Goal: Book appointment/travel/reservation

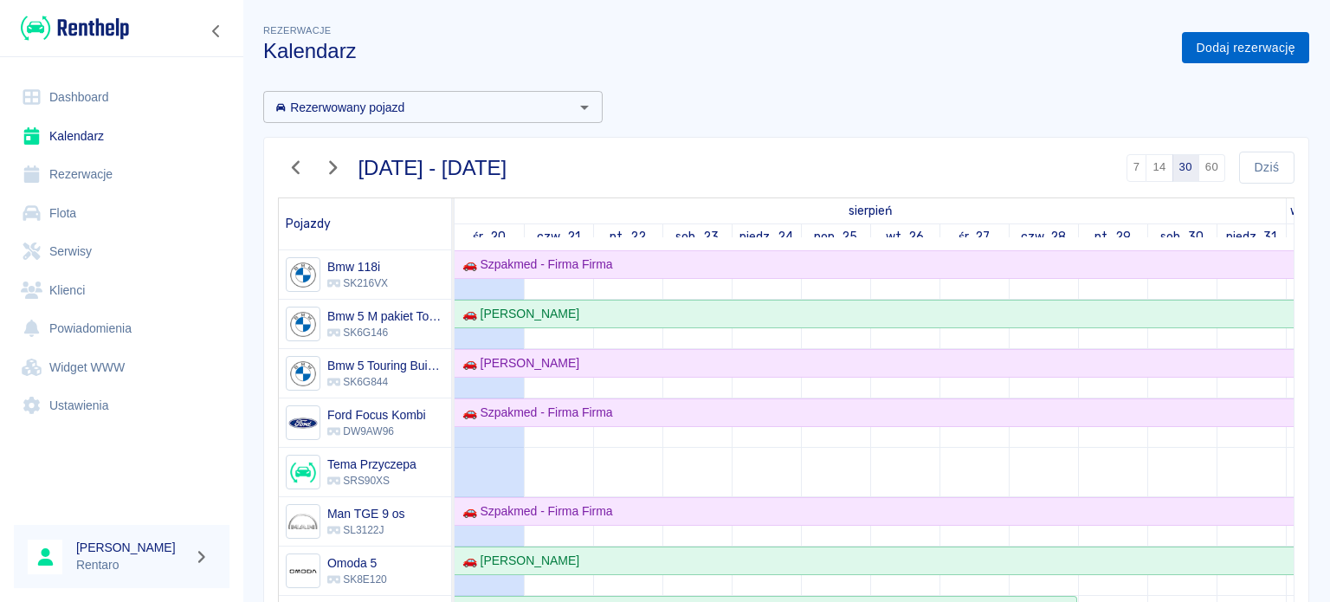
click at [1233, 51] on link "Dodaj rezerwację" at bounding box center [1245, 48] width 127 height 32
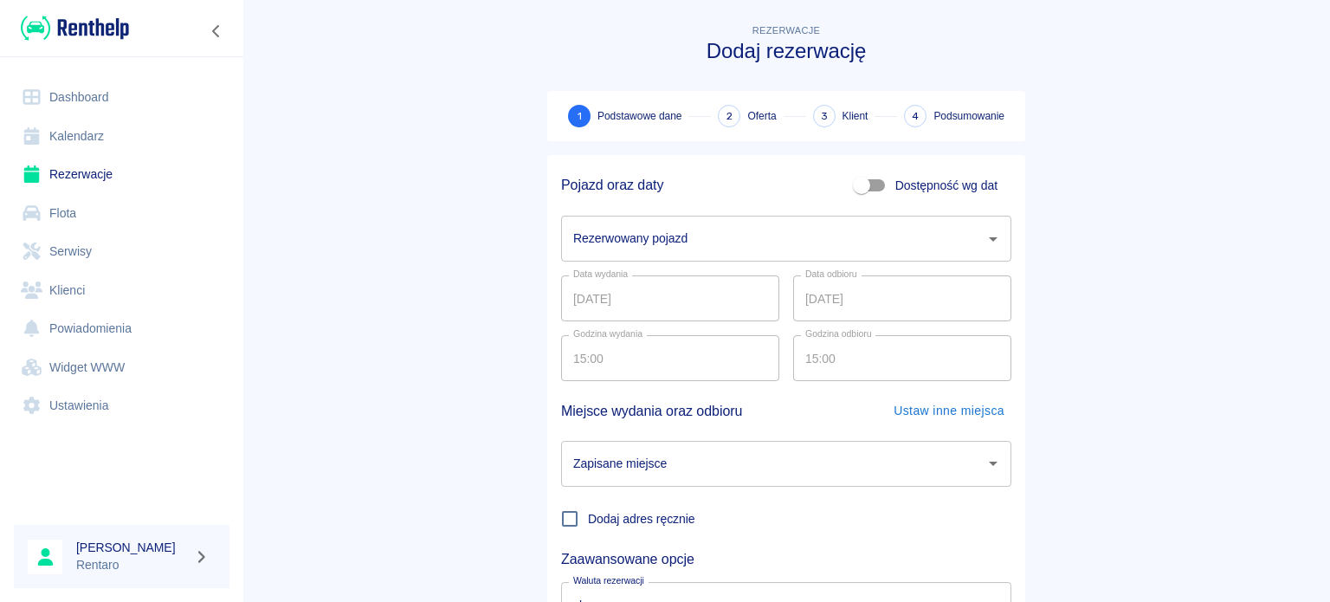
click at [959, 191] on span "Dostępność wg dat" at bounding box center [946, 186] width 102 height 18
click at [911, 191] on input "Dostępność wg dat" at bounding box center [861, 185] width 99 height 33
checkbox input "true"
click at [647, 232] on input "20.08.2025" at bounding box center [670, 239] width 218 height 46
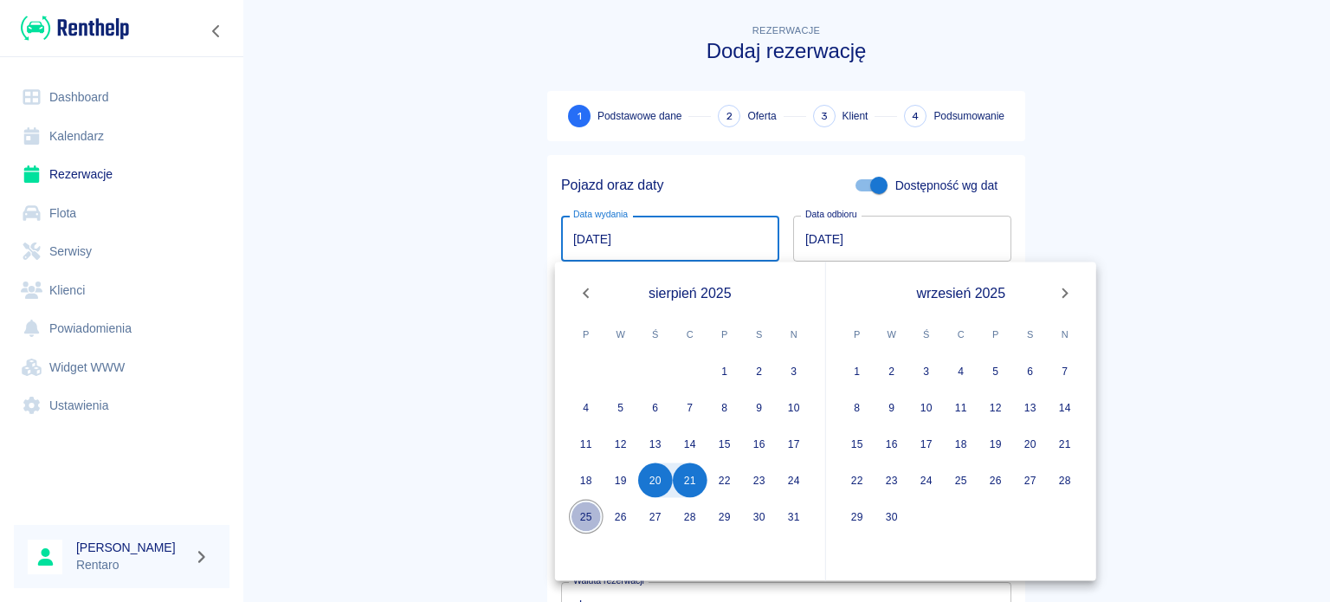
click at [587, 513] on button "25" at bounding box center [586, 517] width 35 height 35
type input "25.08.2025"
type input "DD.MM.YYYY"
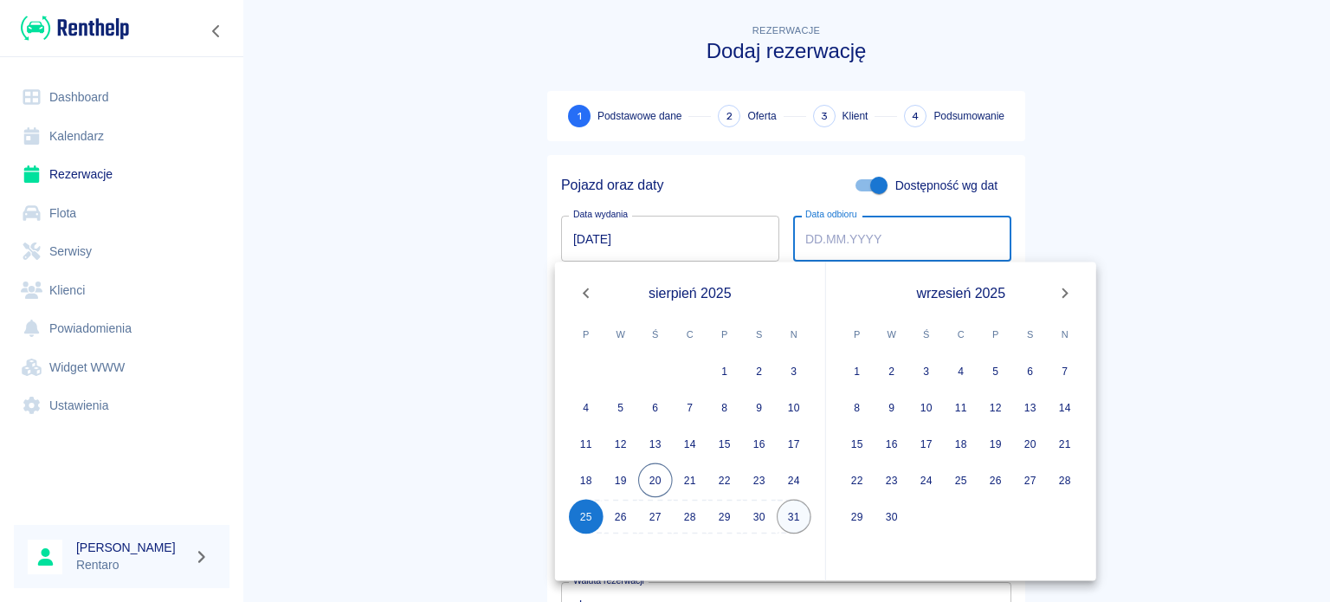
click at [792, 515] on button "31" at bounding box center [794, 517] width 35 height 35
type input "31.08.2025"
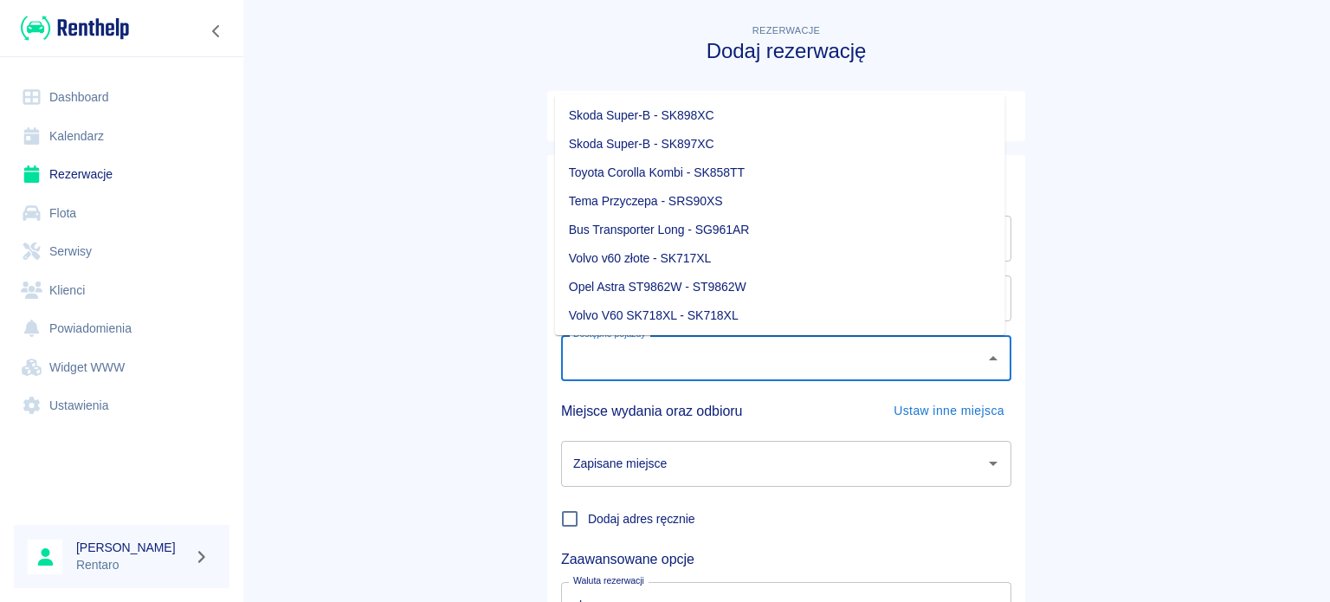
click at [693, 347] on input "Dostępne pojazdy" at bounding box center [773, 358] width 409 height 30
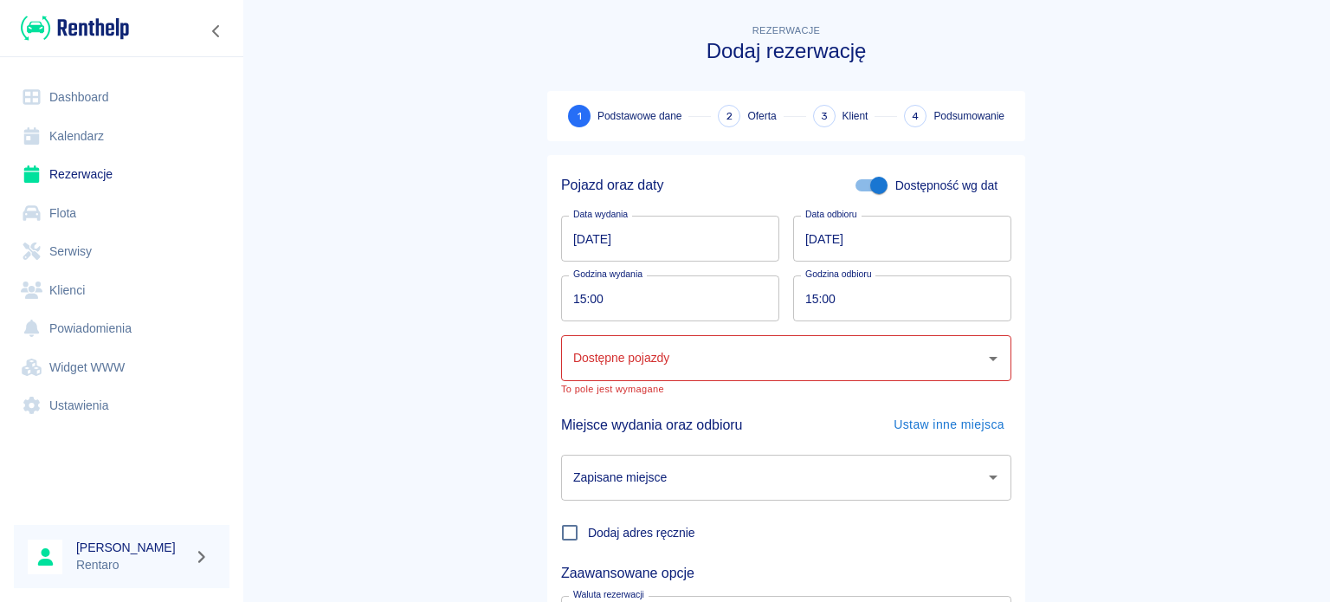
click at [1096, 539] on main "Rezerwacje Dodaj rezerwację 1 Podstawowe dane 2 Oferta 3 Klient 4 Podsumowanie …" at bounding box center [786, 368] width 1088 height 694
click at [781, 355] on input "Dostępne pojazdy" at bounding box center [773, 358] width 409 height 30
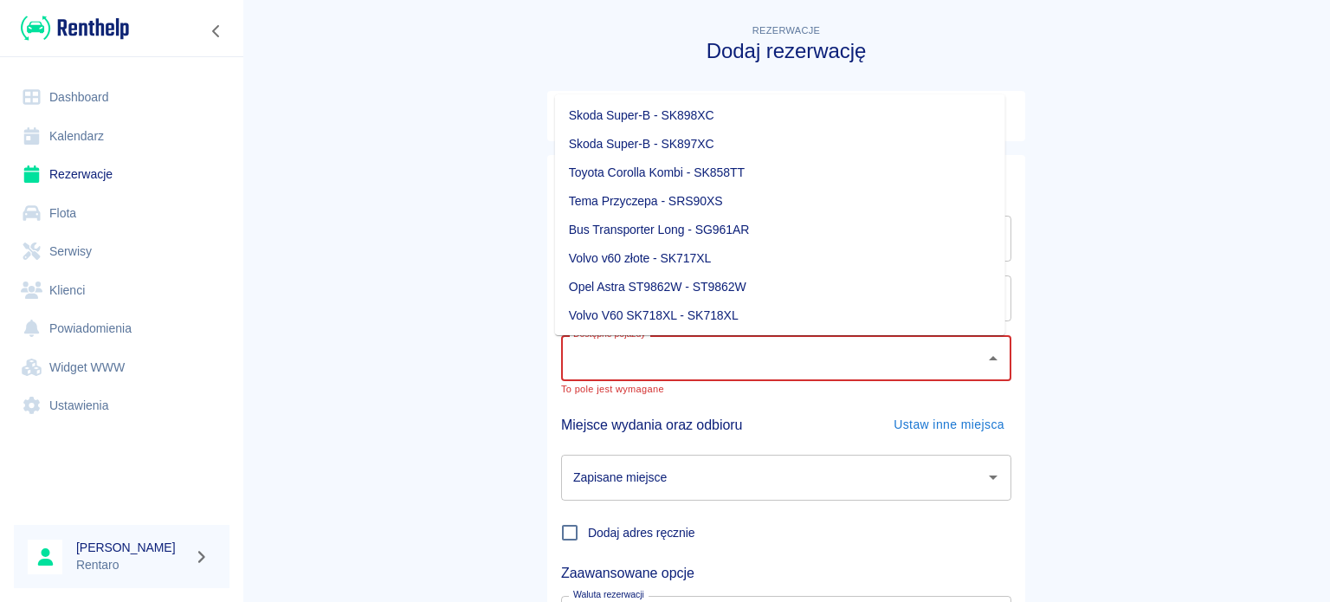
click at [267, 234] on main "Rezerwacje Dodaj rezerwację 1 Podstawowe dane 2 Oferta 3 Klient 4 Podsumowanie …" at bounding box center [786, 368] width 1088 height 694
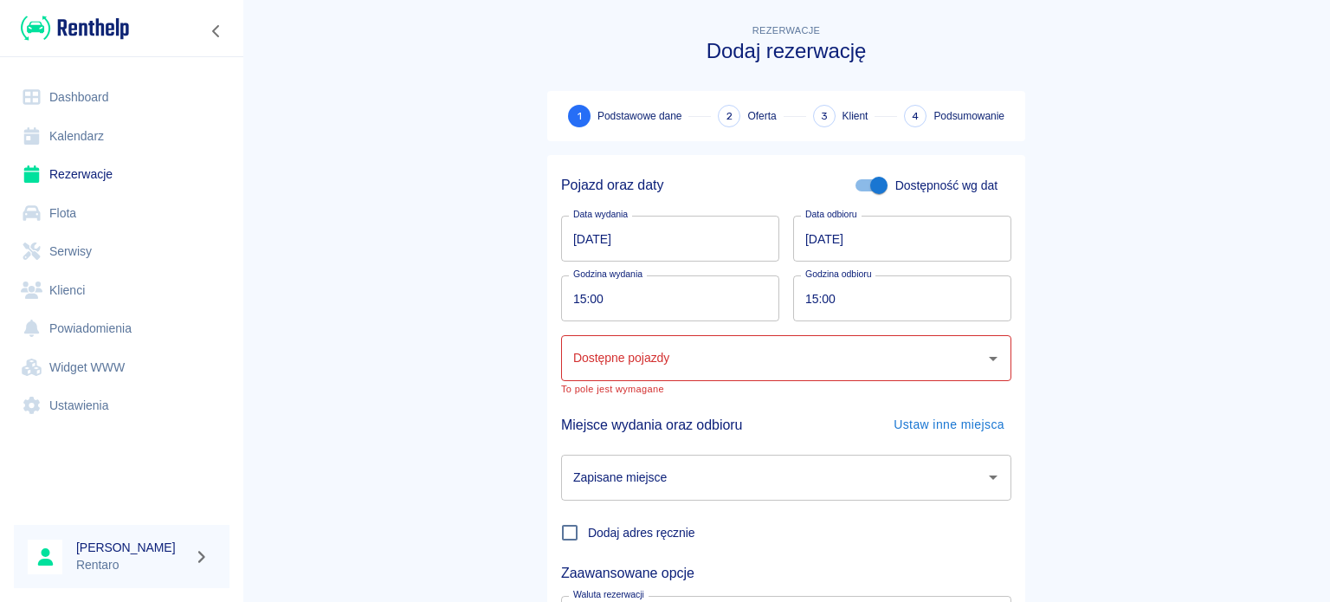
click at [105, 137] on link "Kalendarz" at bounding box center [122, 136] width 216 height 39
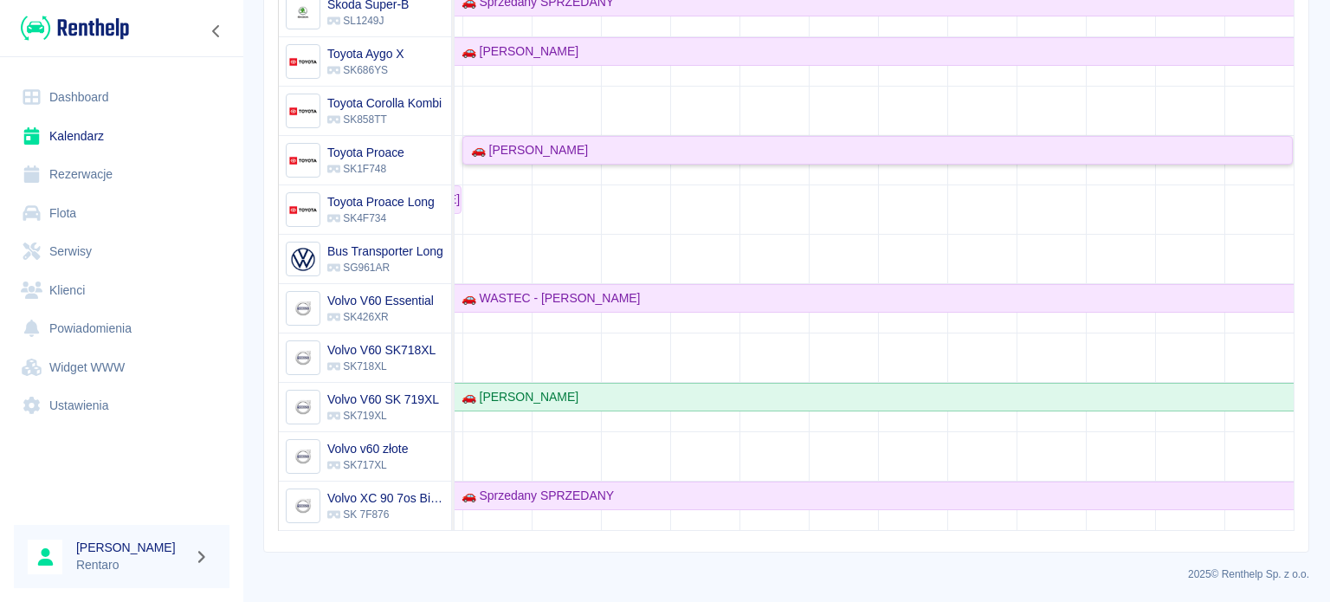
click at [691, 136] on link "🚗 [PERSON_NAME]" at bounding box center [877, 150] width 830 height 29
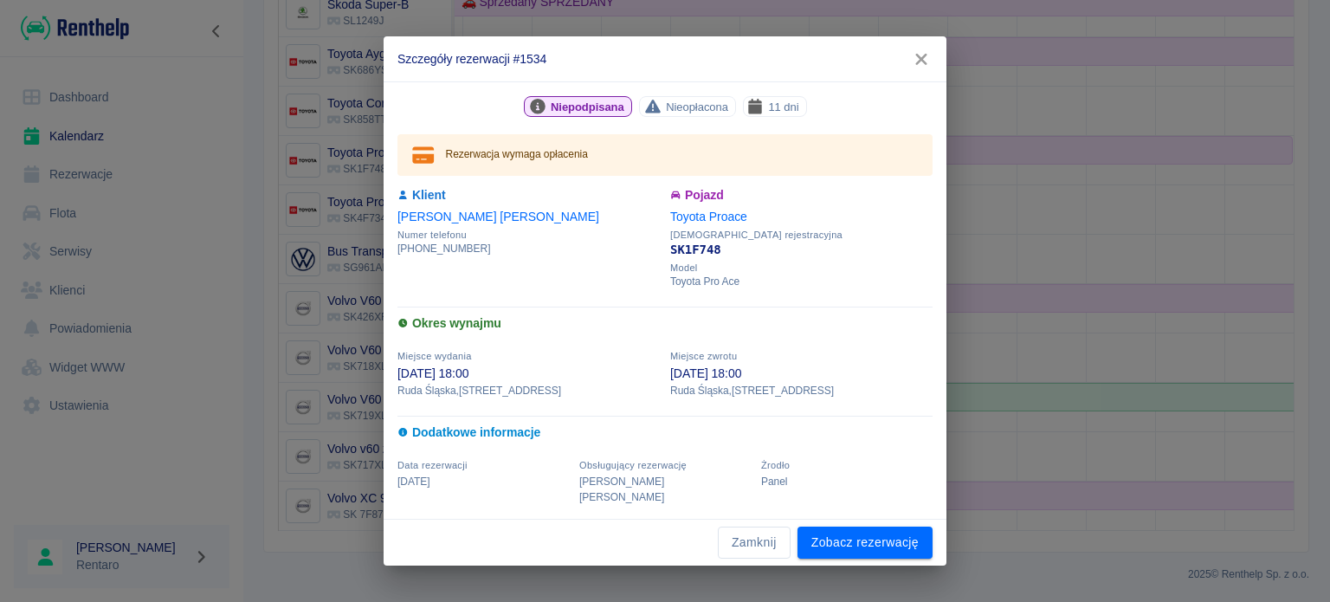
click at [925, 75] on button "button" at bounding box center [921, 59] width 36 height 32
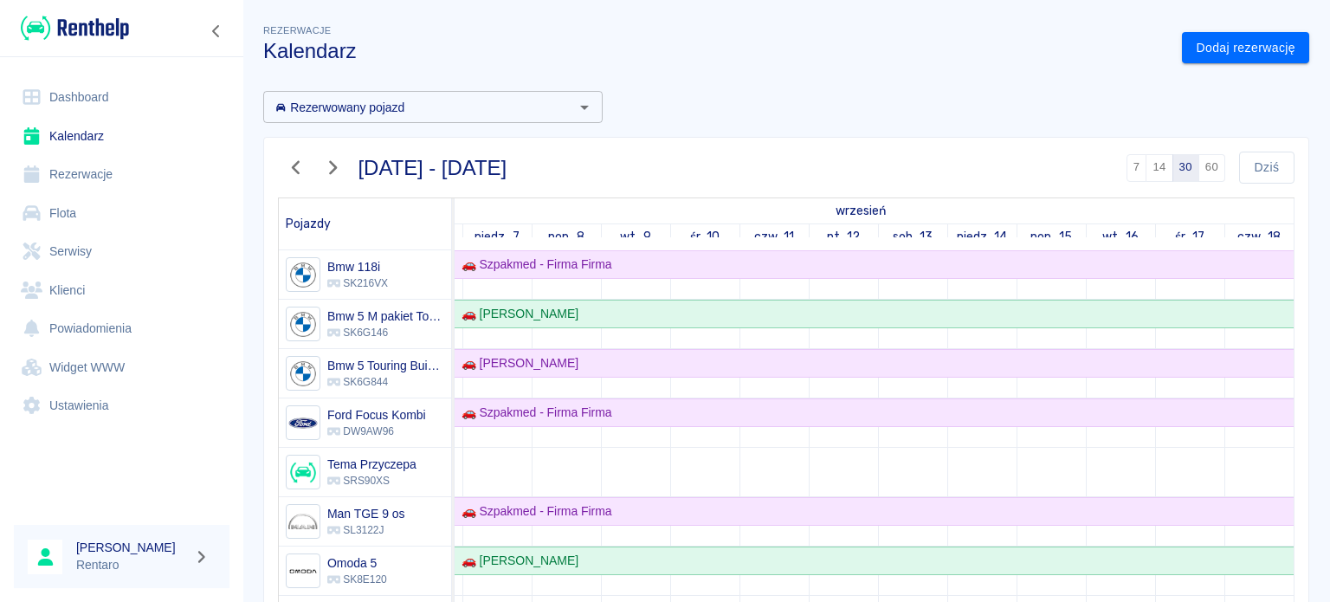
click at [336, 172] on icon "button" at bounding box center [332, 167] width 23 height 18
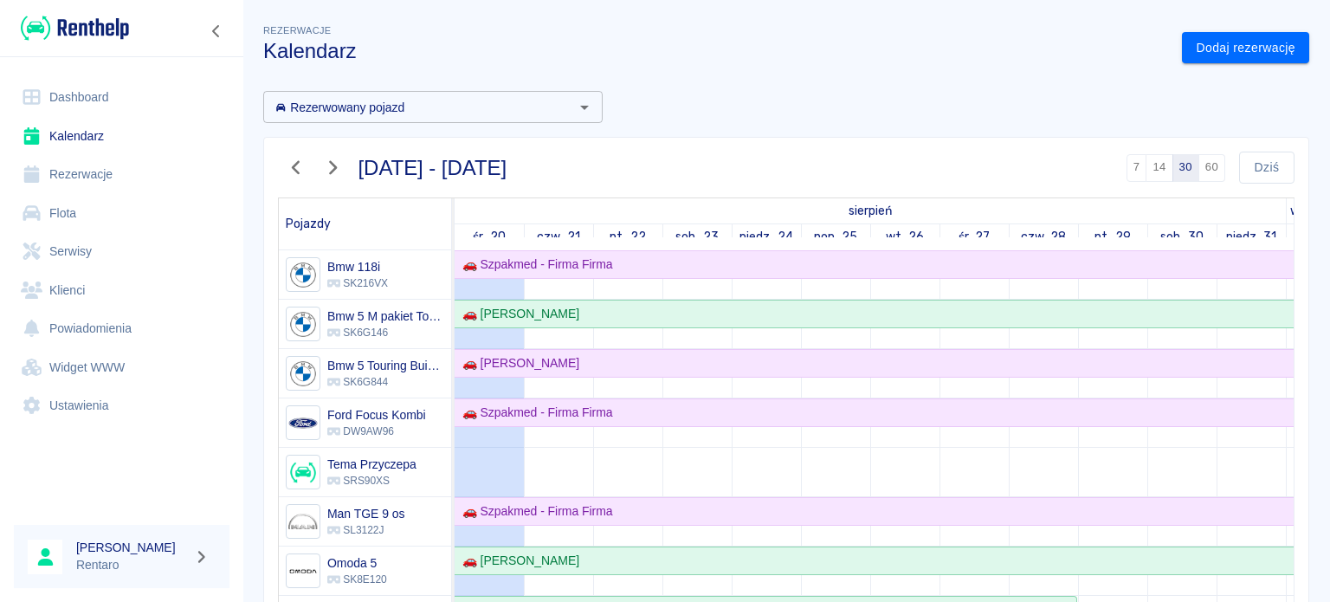
scroll to position [395, 1264]
